Goal: Transaction & Acquisition: Obtain resource

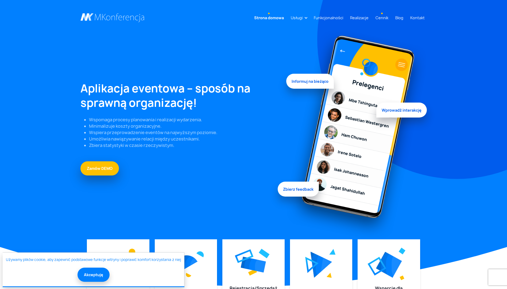
click at [381, 18] on link "Cennik" at bounding box center [381, 18] width 17 height 10
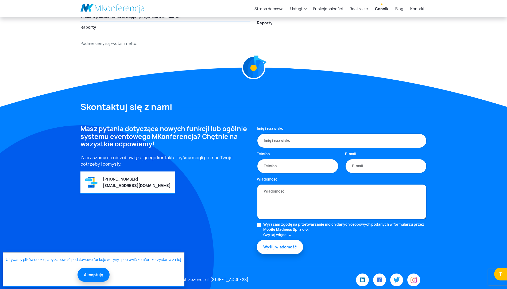
scroll to position [1026, 0]
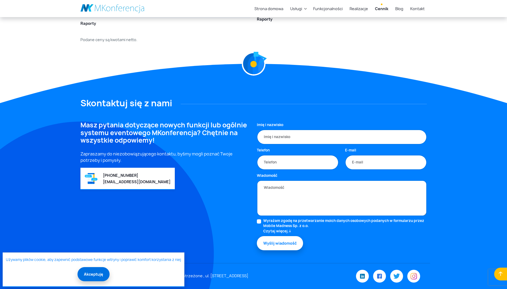
click at [86, 271] on button "Akceptuję" at bounding box center [93, 274] width 32 height 14
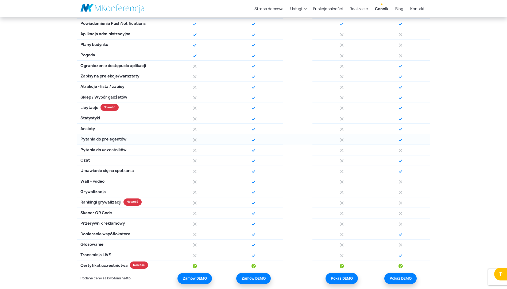
scroll to position [411, 0]
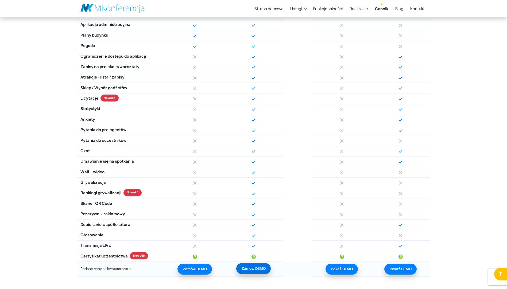
click at [255, 270] on link "Zamów DEMO" at bounding box center [253, 268] width 34 height 11
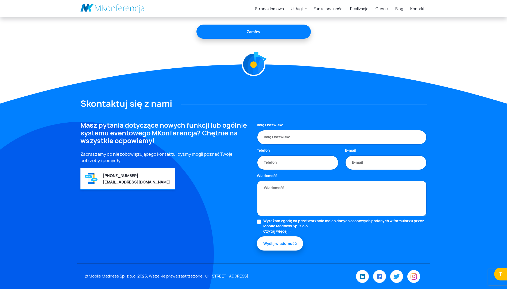
scroll to position [251, 0]
